Goal: Task Accomplishment & Management: Manage account settings

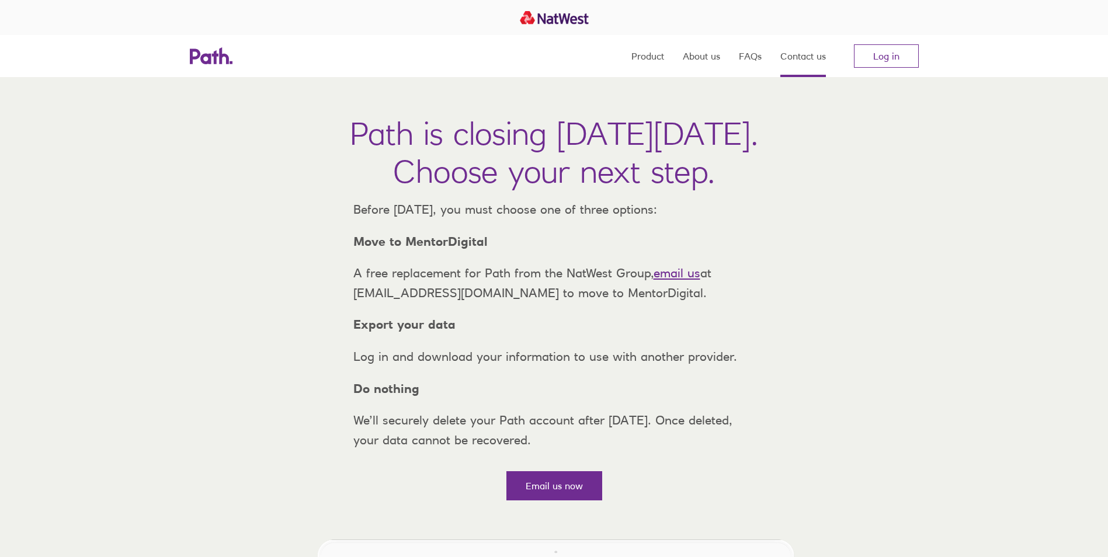
click at [802, 62] on link "Contact us" at bounding box center [804, 56] width 46 height 42
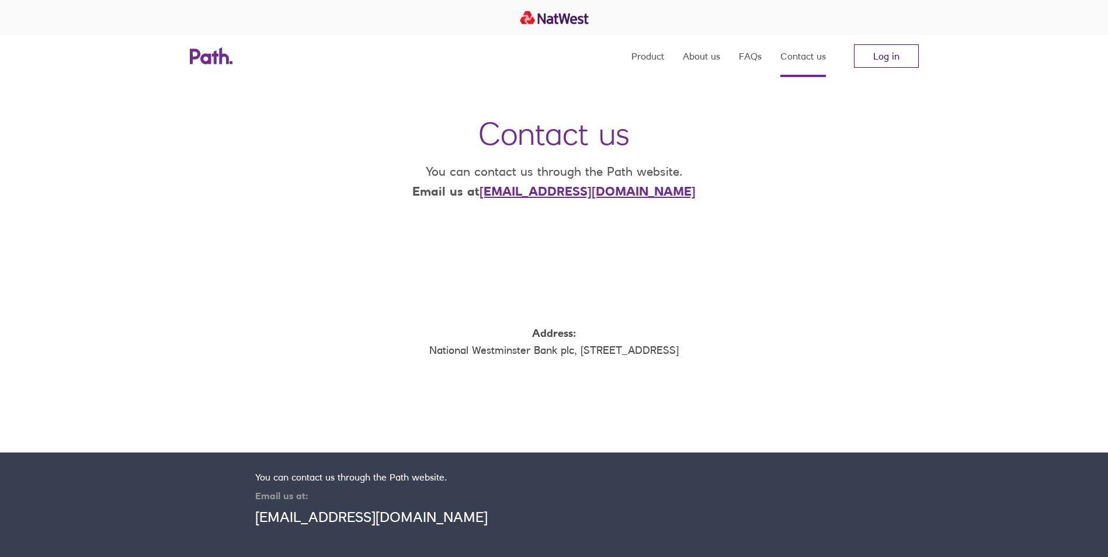
click at [882, 56] on link "Log in" at bounding box center [886, 55] width 65 height 23
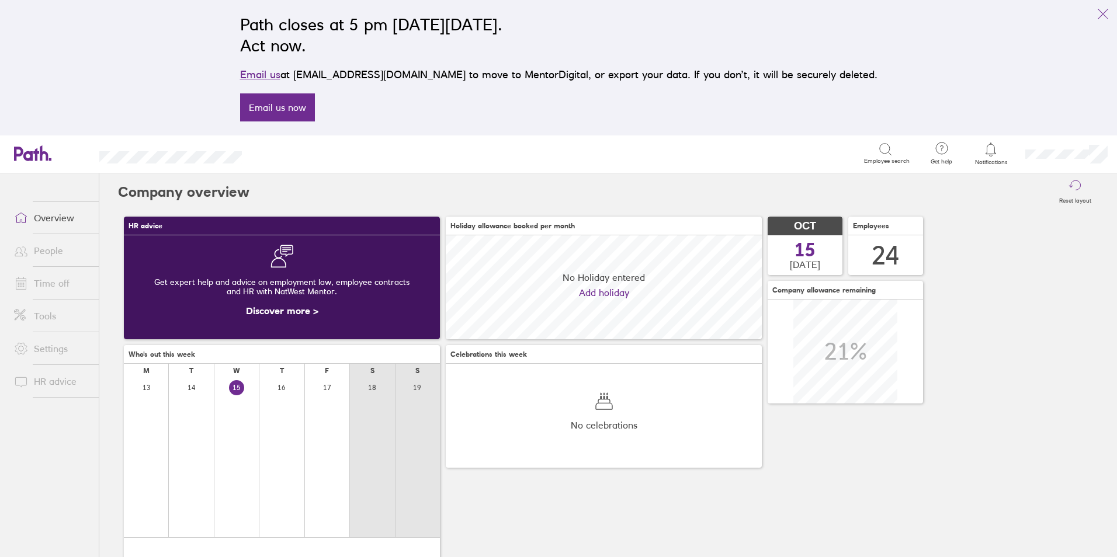
scroll to position [104, 316]
click at [61, 248] on link "People" at bounding box center [52, 250] width 94 height 23
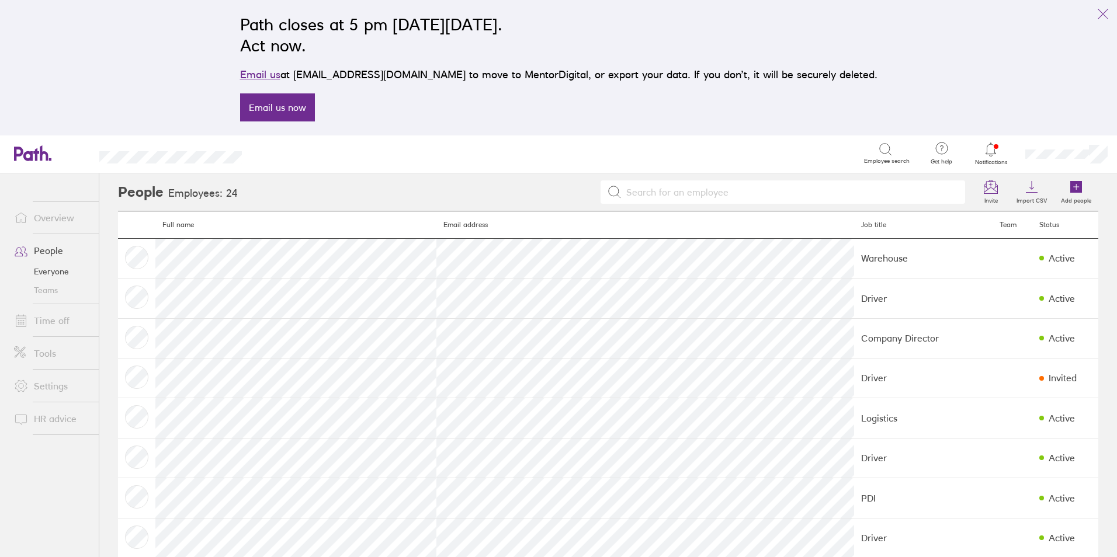
click at [57, 324] on link "Time off" at bounding box center [52, 320] width 94 height 23
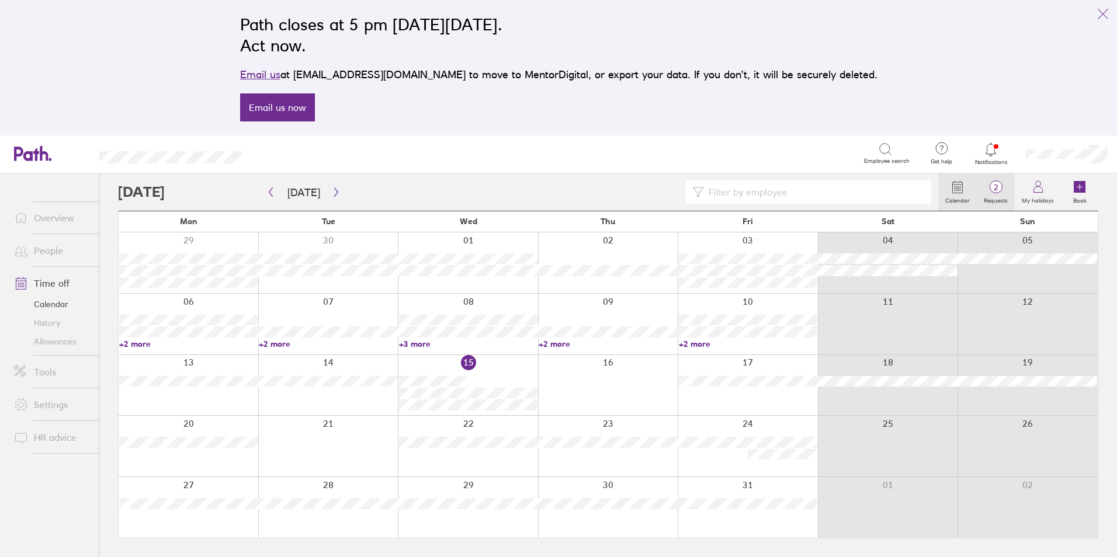
click at [999, 190] on span "2" at bounding box center [996, 187] width 38 height 9
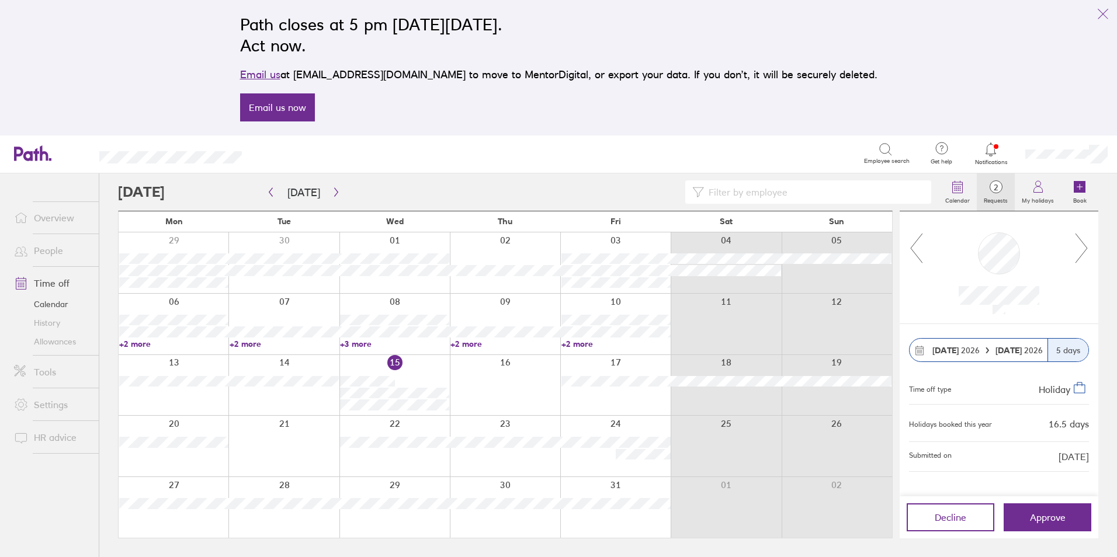
click at [1082, 251] on icon at bounding box center [1082, 249] width 15 height 32
click at [332, 193] on icon "button" at bounding box center [336, 192] width 9 height 9
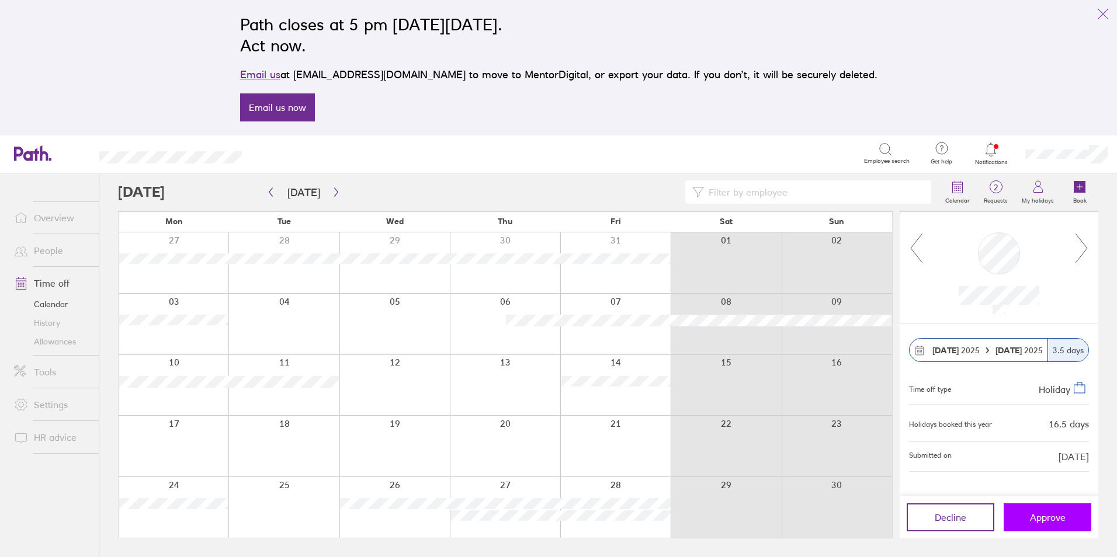
click at [1059, 525] on button "Approve" at bounding box center [1048, 518] width 88 height 28
click at [329, 188] on button "button" at bounding box center [336, 192] width 15 height 19
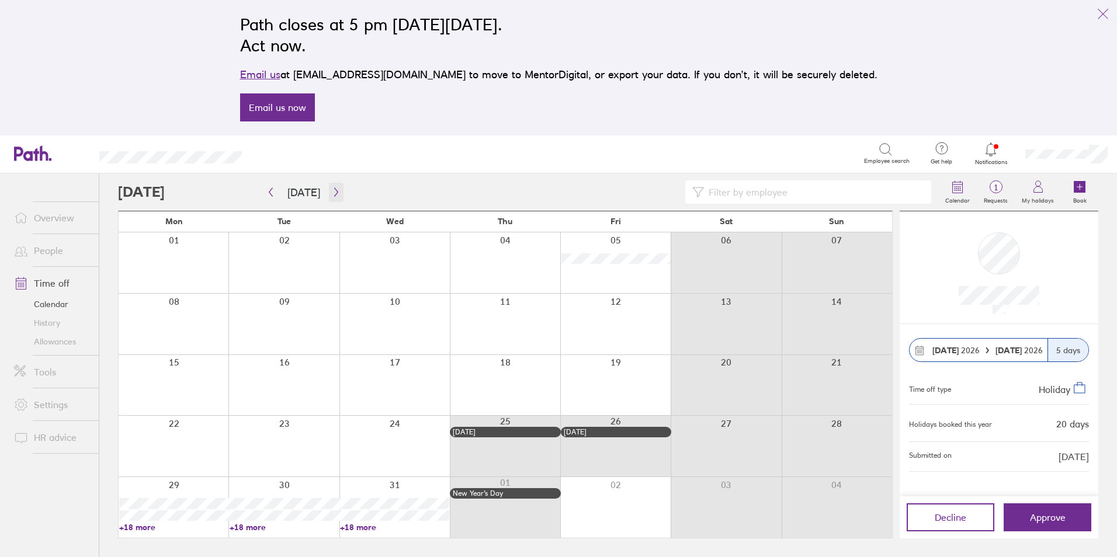
click at [332, 189] on icon "button" at bounding box center [336, 192] width 9 height 9
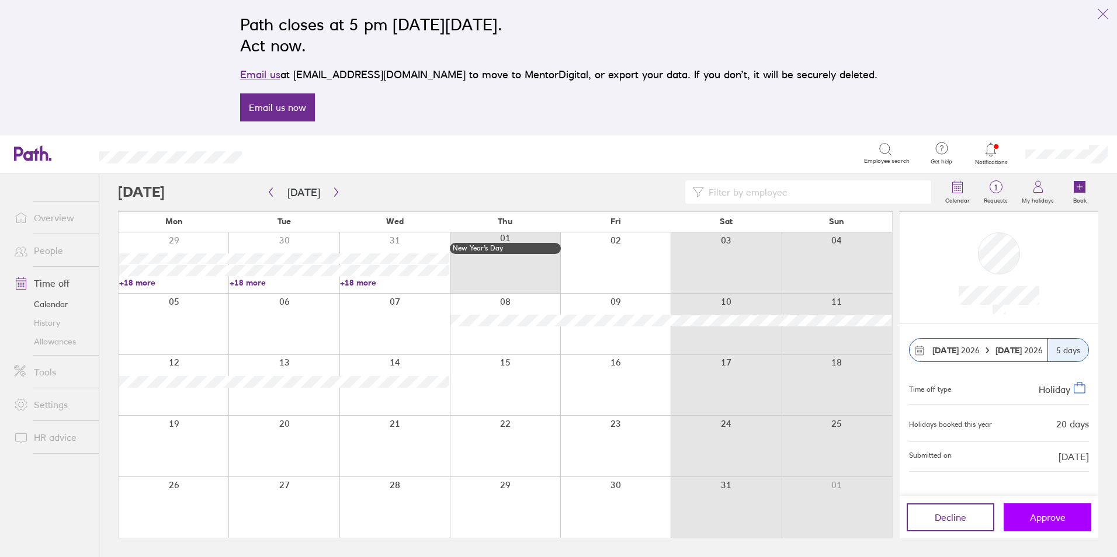
click at [1014, 522] on button "Approve" at bounding box center [1048, 518] width 88 height 28
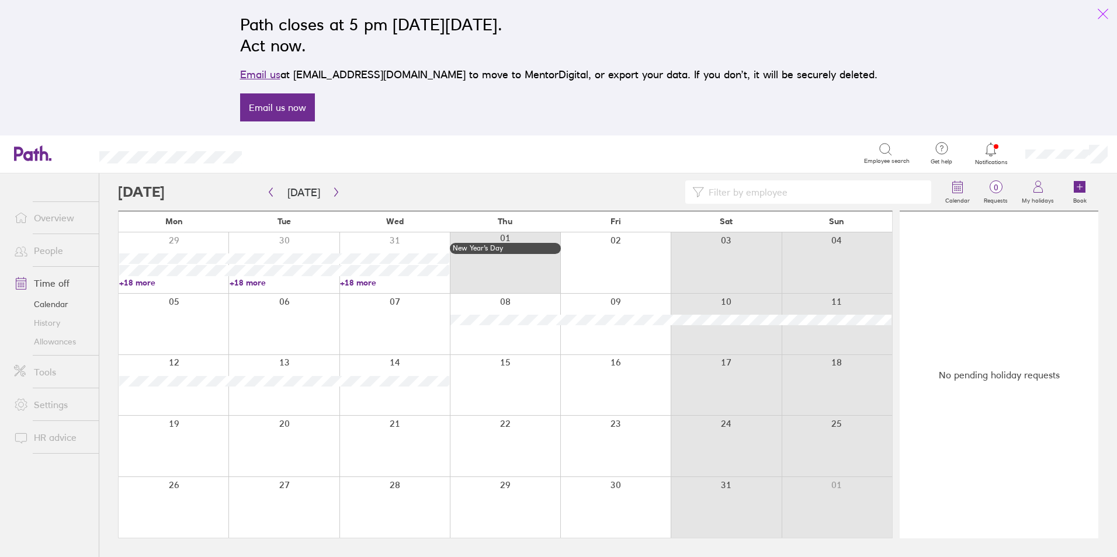
click at [1101, 11] on icon "link" at bounding box center [1103, 14] width 14 height 14
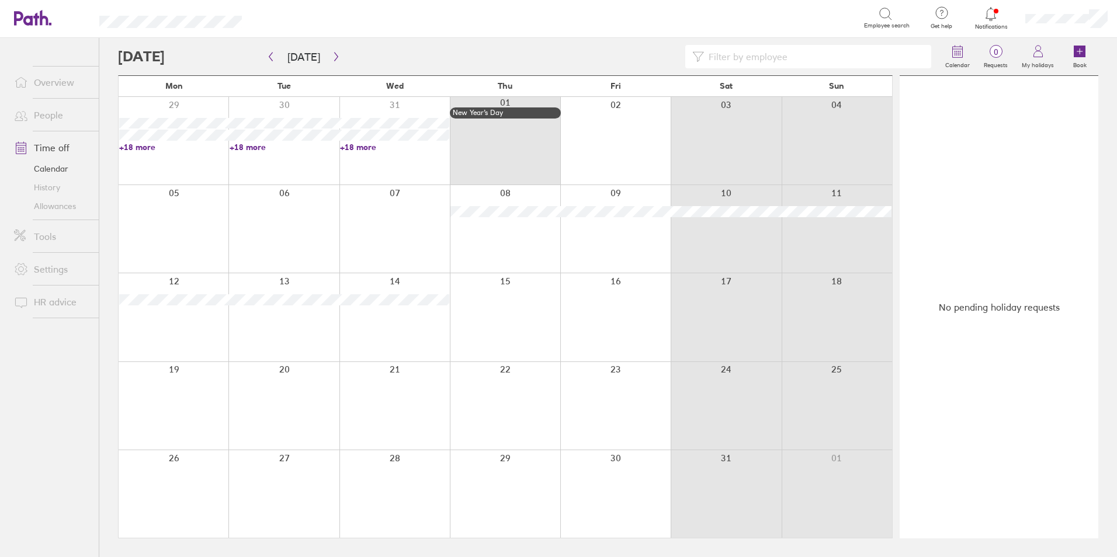
click at [51, 148] on link "Time off" at bounding box center [52, 147] width 94 height 23
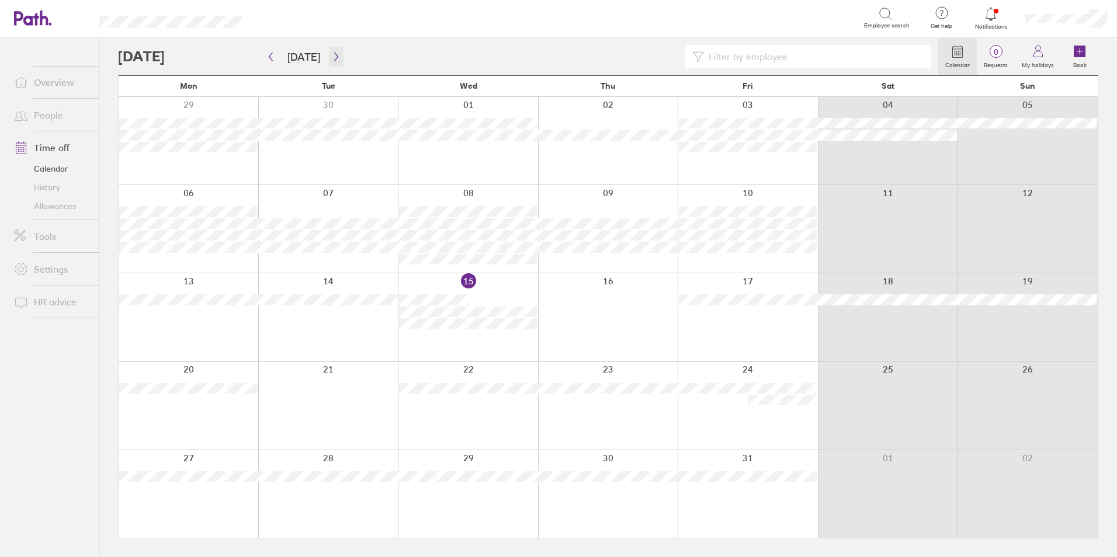
click at [334, 54] on icon "button" at bounding box center [336, 56] width 9 height 9
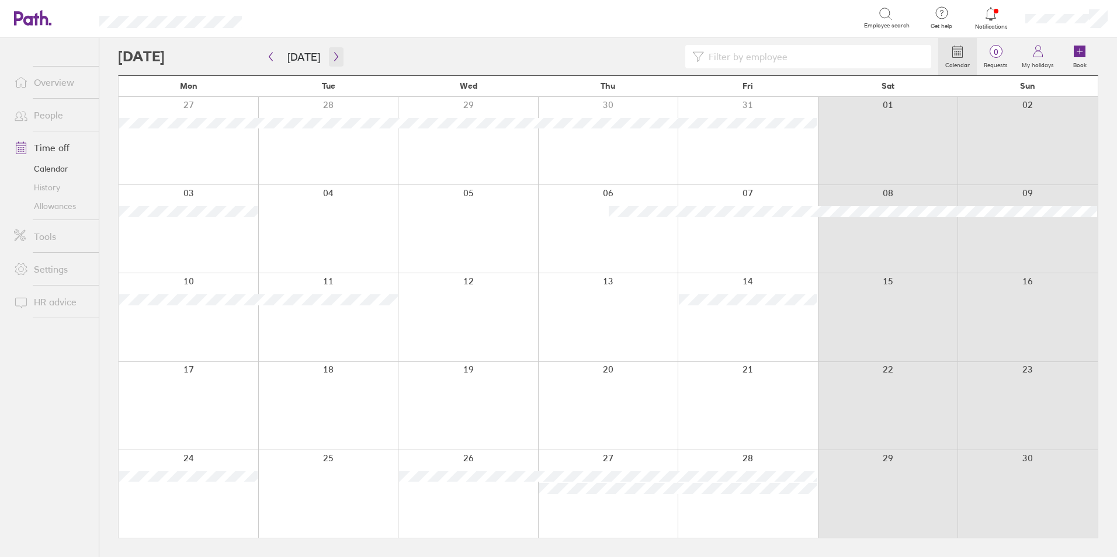
click at [336, 56] on icon "button" at bounding box center [336, 56] width 9 height 9
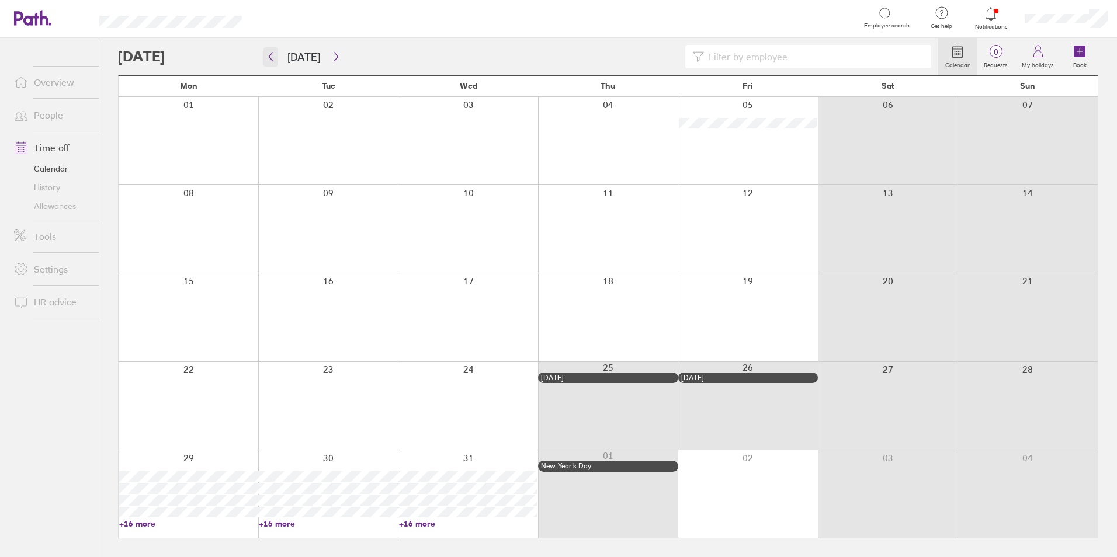
click at [270, 53] on icon "button" at bounding box center [270, 56] width 9 height 9
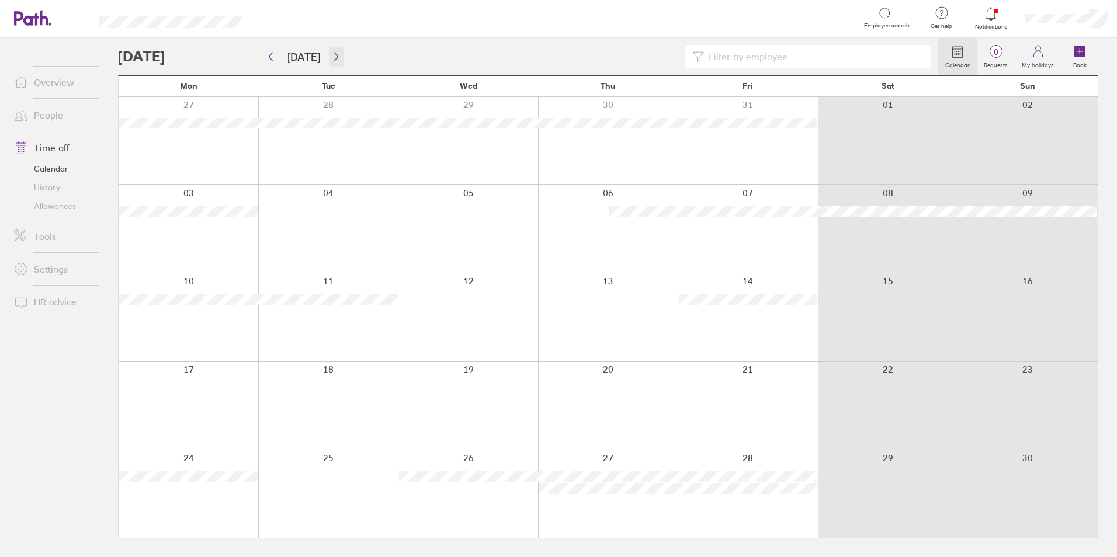
click at [332, 53] on icon "button" at bounding box center [336, 56] width 9 height 9
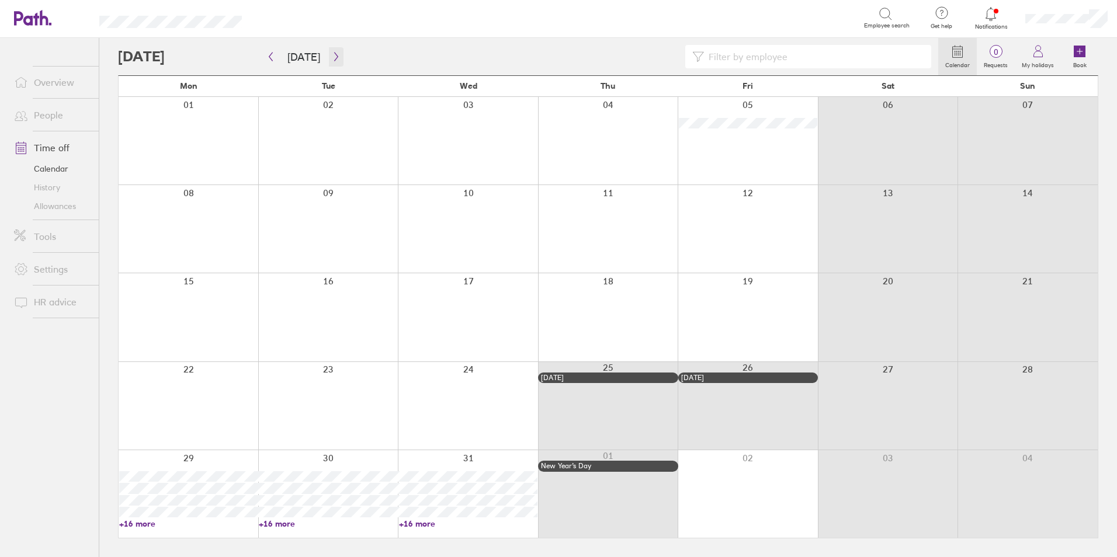
click at [335, 57] on icon "button" at bounding box center [336, 56] width 9 height 9
